Goal: Navigation & Orientation: Understand site structure

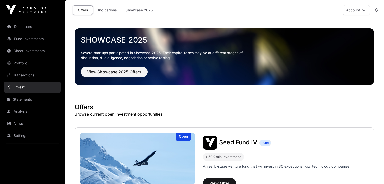
click at [24, 24] on link "Dashboard" at bounding box center [32, 26] width 57 height 11
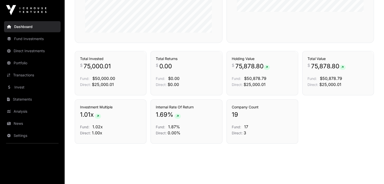
scroll to position [339, 0]
click at [20, 107] on link "Analysis" at bounding box center [32, 111] width 57 height 11
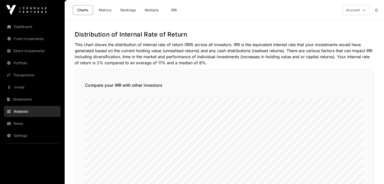
click at [107, 10] on link "Metrics" at bounding box center [105, 10] width 20 height 10
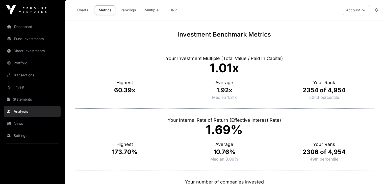
click at [32, 28] on link "Dashboard" at bounding box center [32, 26] width 57 height 11
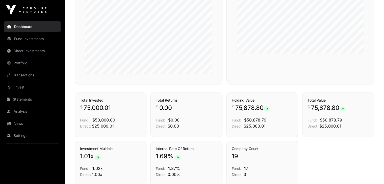
scroll to position [297, 0]
